Goal: Task Accomplishment & Management: Manage account settings

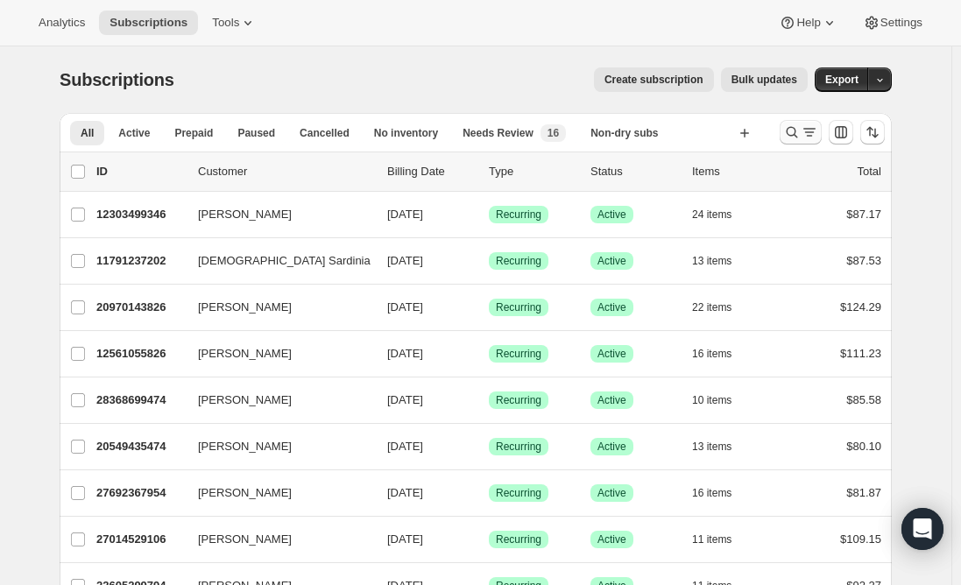
click at [791, 125] on icon "Search and filter results" at bounding box center [792, 132] width 18 height 18
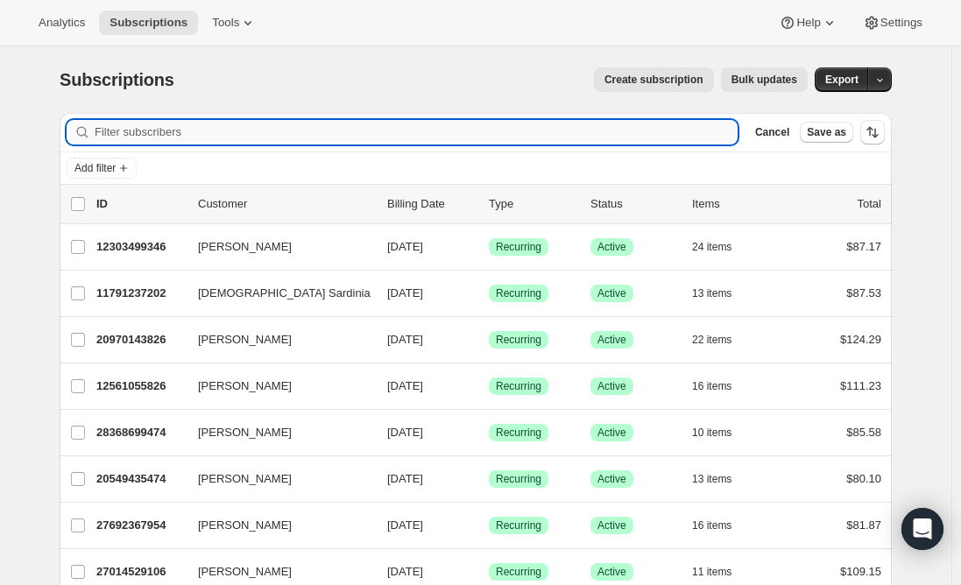
click at [178, 120] on input "Filter subscribers" at bounding box center [416, 132] width 643 height 25
paste input "[EMAIL_ADDRESS][DOMAIN_NAME]"
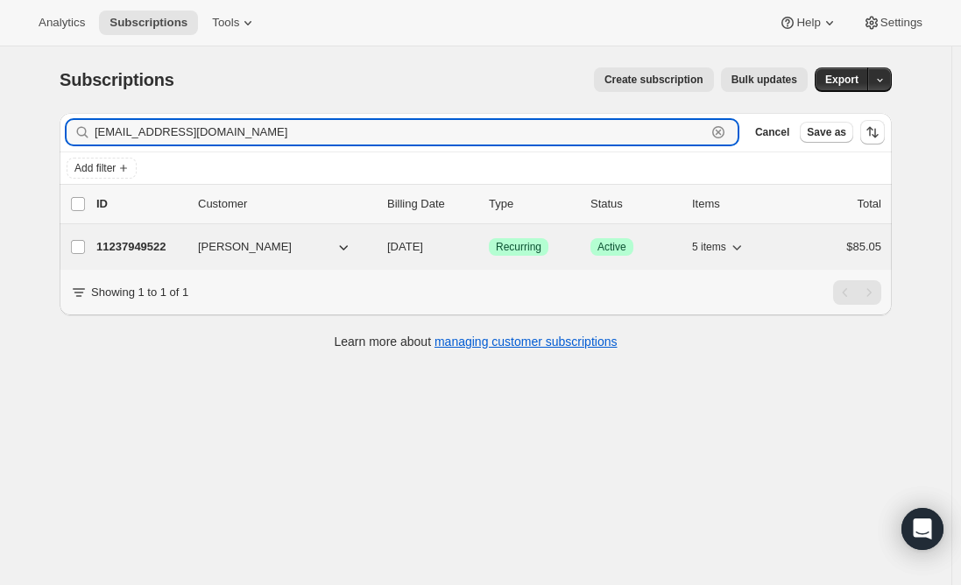
type input "[EMAIL_ADDRESS][DOMAIN_NAME]"
click at [109, 248] on p "11237949522" at bounding box center [140, 247] width 88 height 18
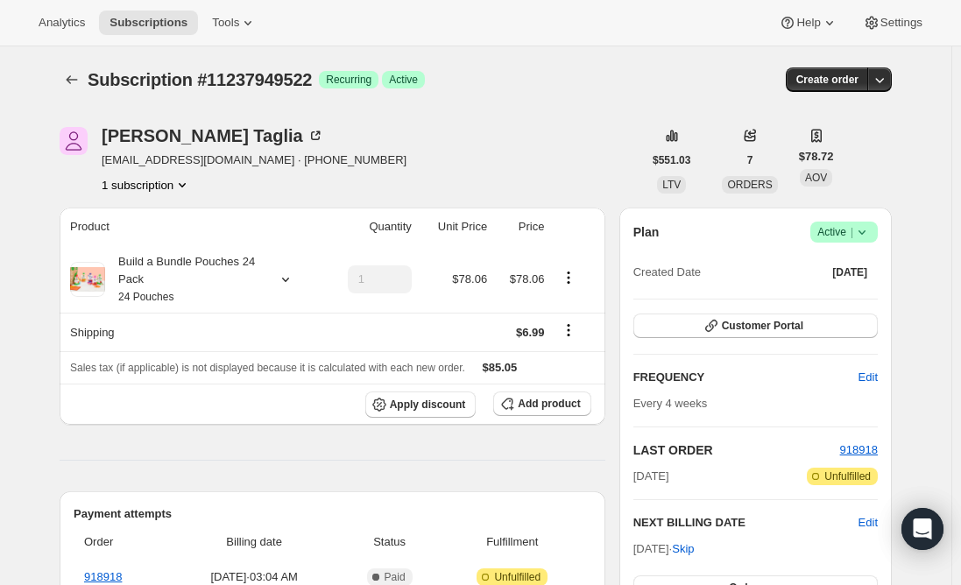
click at [845, 239] on span "Active |" at bounding box center [843, 232] width 53 height 18
click at [849, 298] on span "Cancel subscription" at bounding box center [849, 296] width 99 height 13
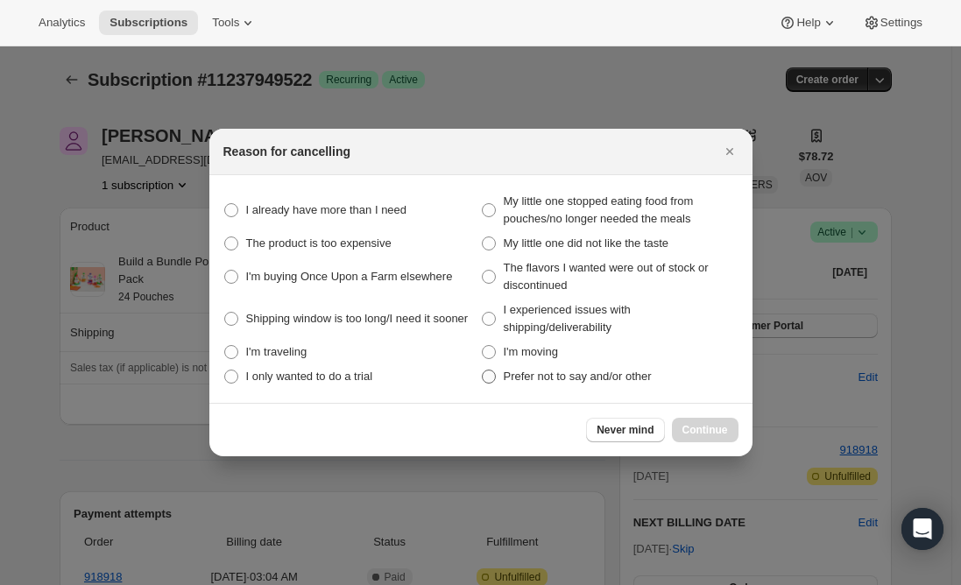
click at [486, 379] on span ":rbv:" at bounding box center [489, 377] width 14 height 14
click at [483, 370] on other "Prefer not to say and/or other" at bounding box center [482, 370] width 1 height 1
radio other "true"
click at [708, 426] on span "Continue" at bounding box center [705, 430] width 46 height 14
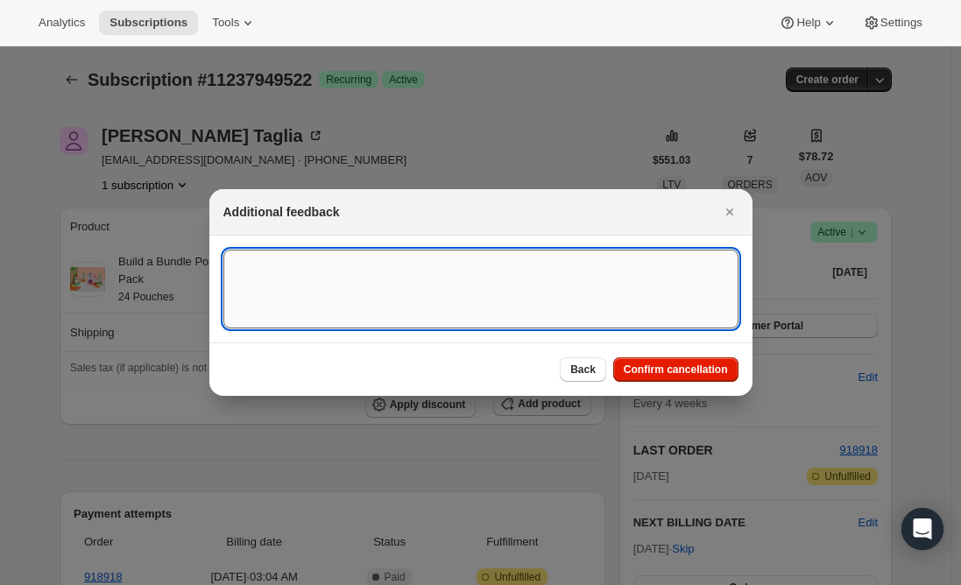
click at [341, 272] on textarea ":rbv:" at bounding box center [480, 289] width 515 height 79
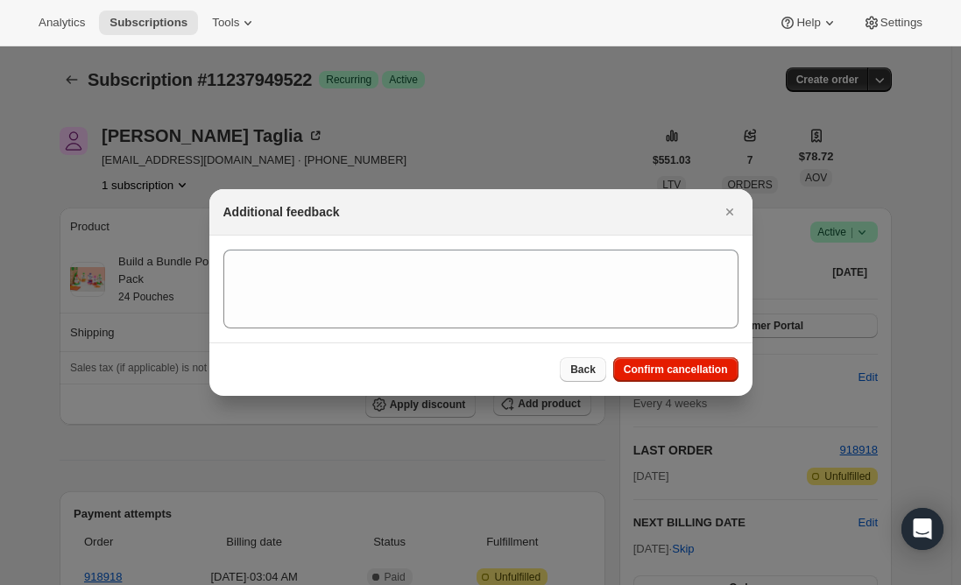
click at [585, 370] on span "Back" at bounding box center [582, 370] width 25 height 14
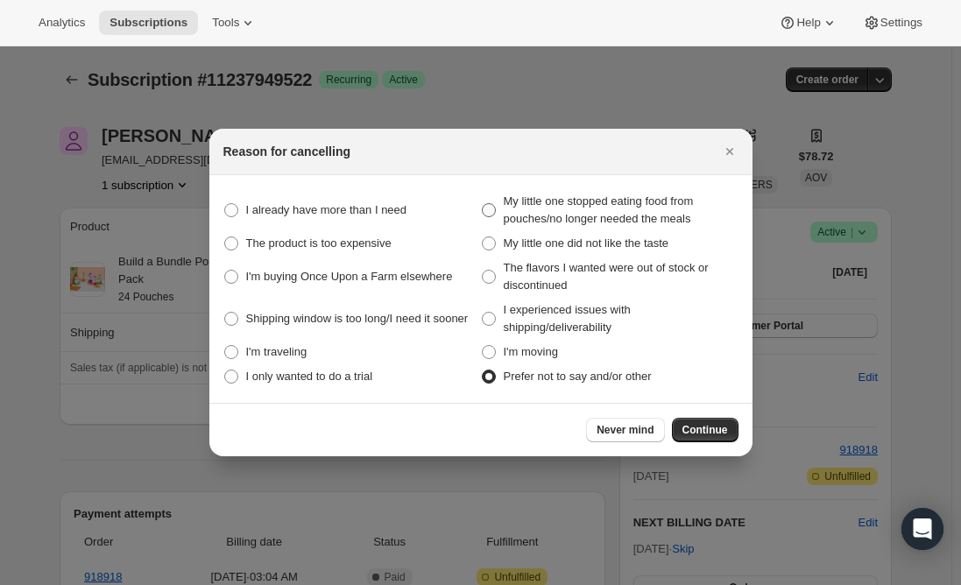
click at [482, 208] on span ":rbv:" at bounding box center [489, 210] width 14 height 14
click at [482, 204] on meals "My little one stopped eating food from pouches/no longer needed the meals" at bounding box center [482, 203] width 1 height 1
radio meals "true"
radio other "false"
drag, startPoint x: 709, startPoint y: 426, endPoint x: 683, endPoint y: 441, distance: 30.2
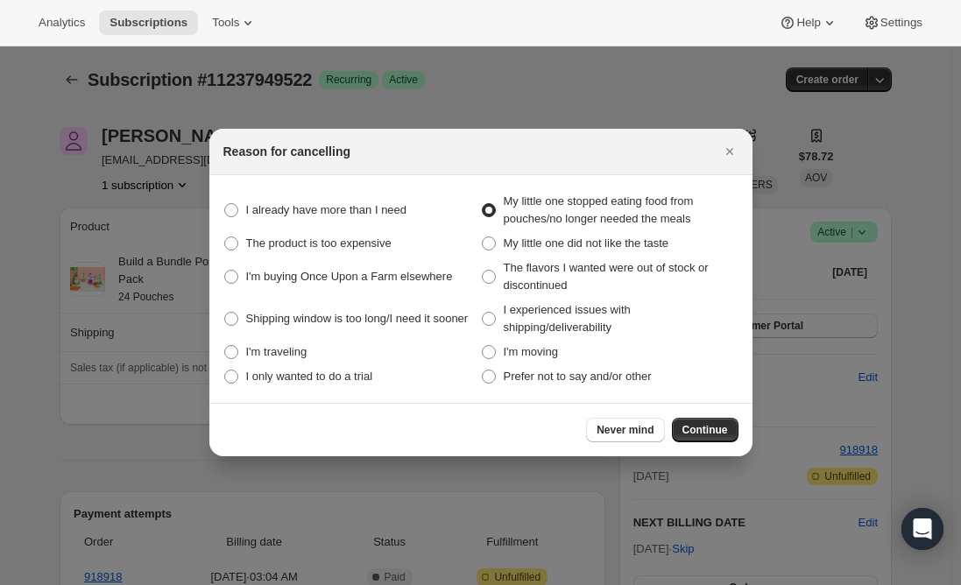
click at [710, 426] on span "Continue" at bounding box center [705, 430] width 46 height 14
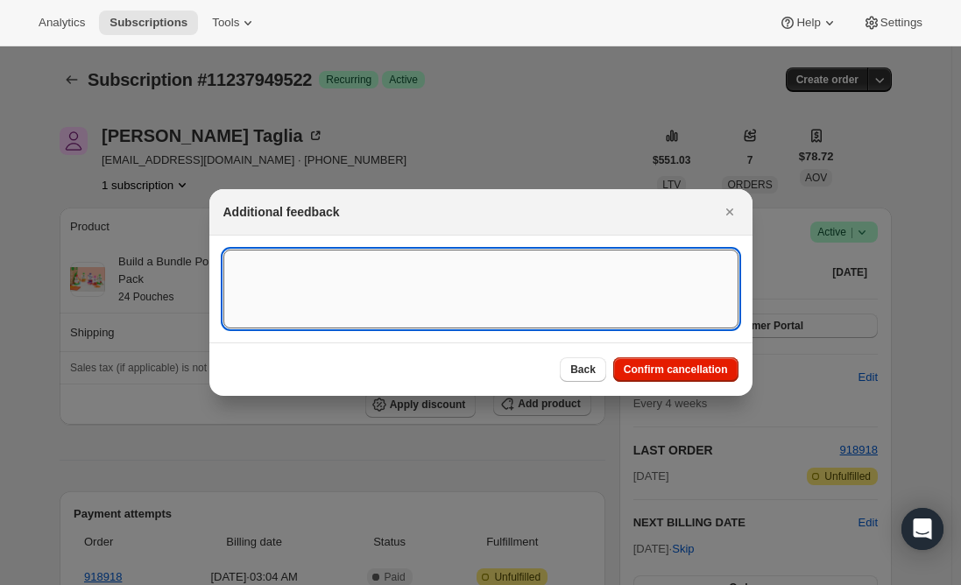
click at [337, 278] on textarea ":rbv:" at bounding box center [480, 289] width 515 height 79
type textarea "Canceled per phone call."
click at [694, 366] on span "Confirm cancellation" at bounding box center [676, 370] width 104 height 14
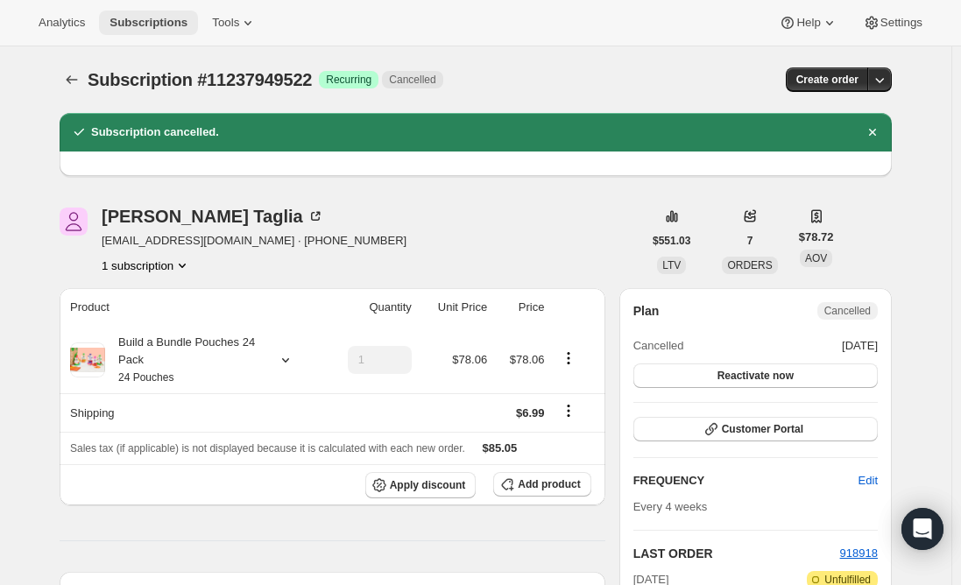
click at [143, 22] on span "Subscriptions" at bounding box center [148, 23] width 78 height 14
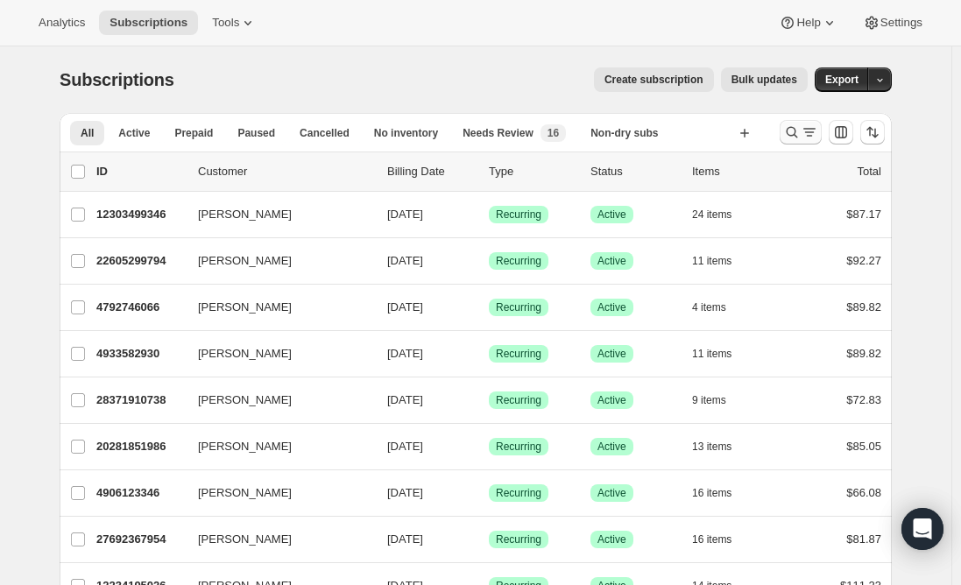
click at [800, 130] on icon "Search and filter results" at bounding box center [792, 132] width 18 height 18
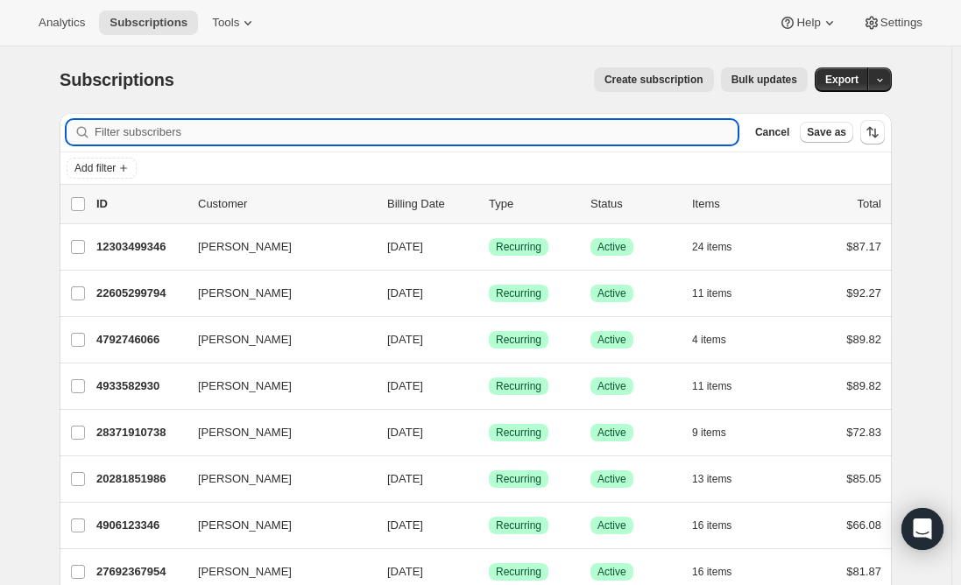
click at [312, 140] on input "Filter subscribers" at bounding box center [416, 132] width 643 height 25
click at [323, 127] on input "Filter subscribers" at bounding box center [416, 132] width 643 height 25
paste input "[PERSON_NAME]"
type input "[PERSON_NAME]"
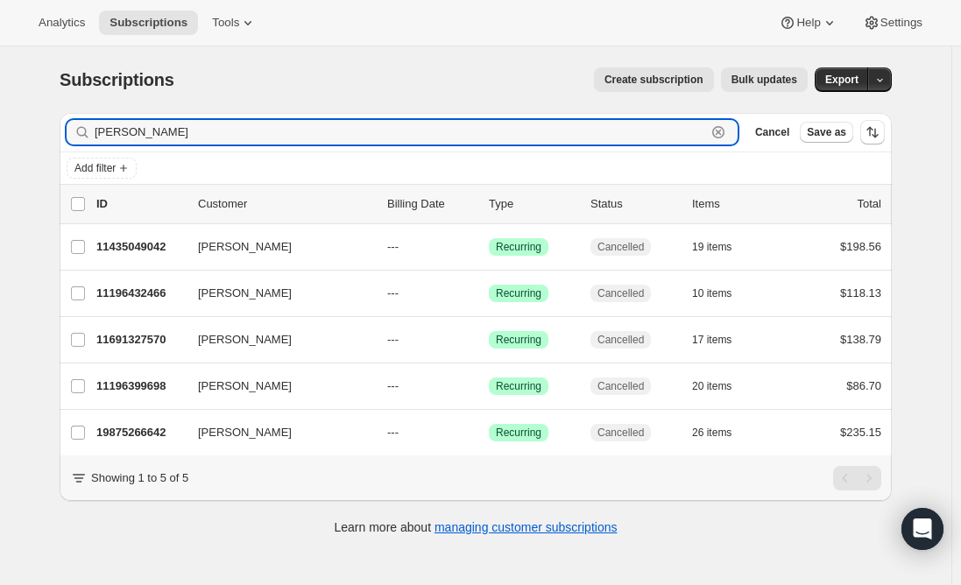
drag, startPoint x: 215, startPoint y: 127, endPoint x: 90, endPoint y: 126, distance: 124.4
click at [90, 126] on div "[PERSON_NAME] Clear" at bounding box center [402, 132] width 671 height 25
